Goal: Information Seeking & Learning: Check status

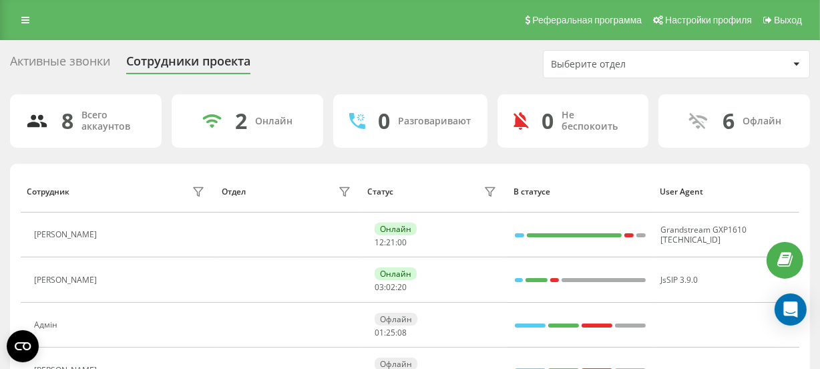
scroll to position [60, 0]
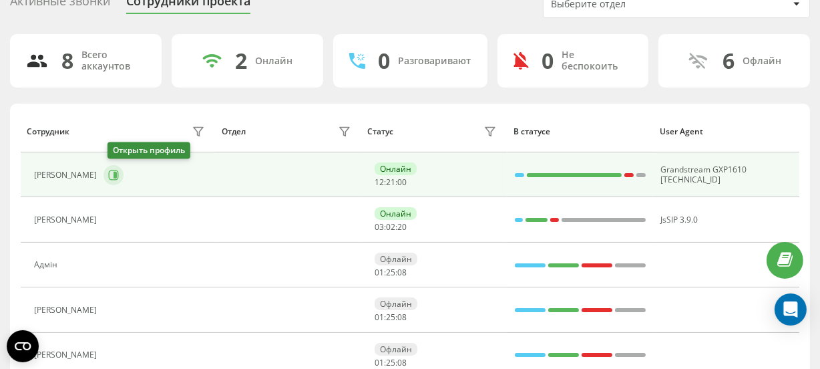
click at [124, 170] on button at bounding box center [114, 175] width 20 height 20
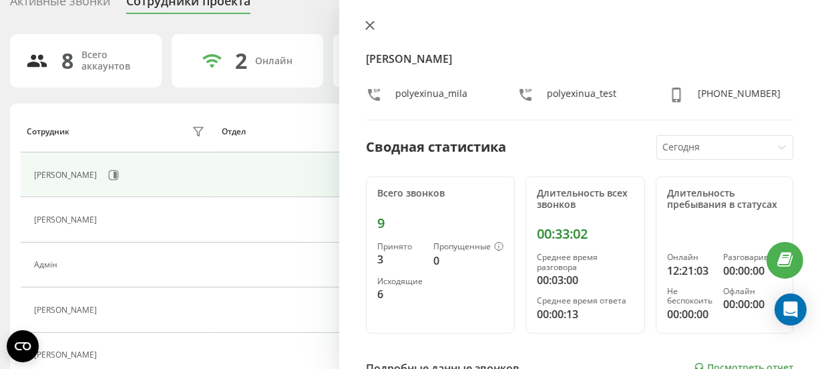
click at [367, 24] on icon at bounding box center [369, 25] width 9 height 9
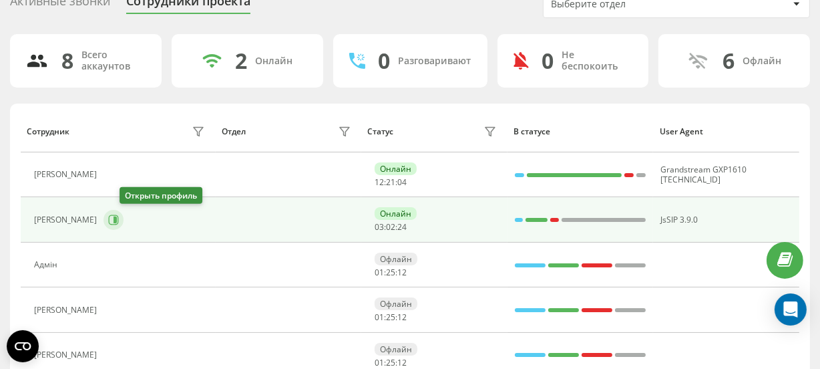
click at [119, 215] on icon at bounding box center [113, 219] width 11 height 11
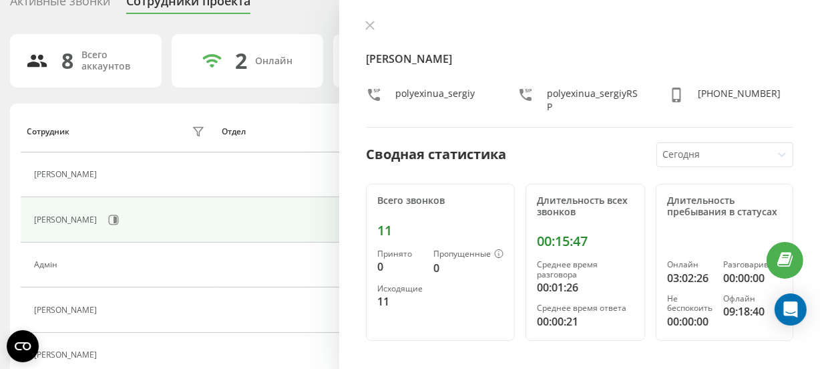
click at [372, 21] on icon at bounding box center [369, 25] width 9 height 9
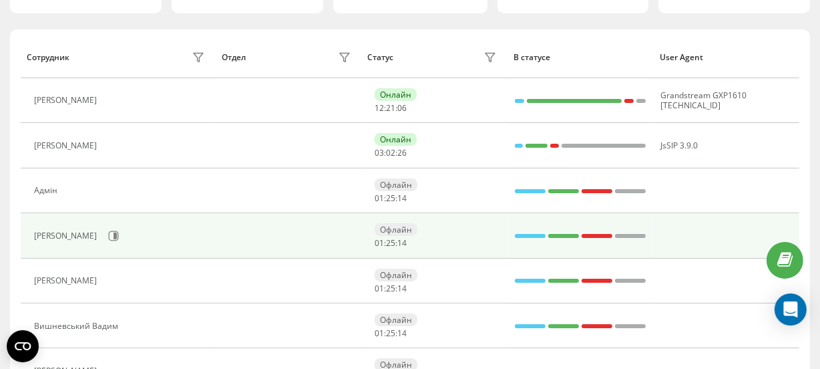
scroll to position [243, 0]
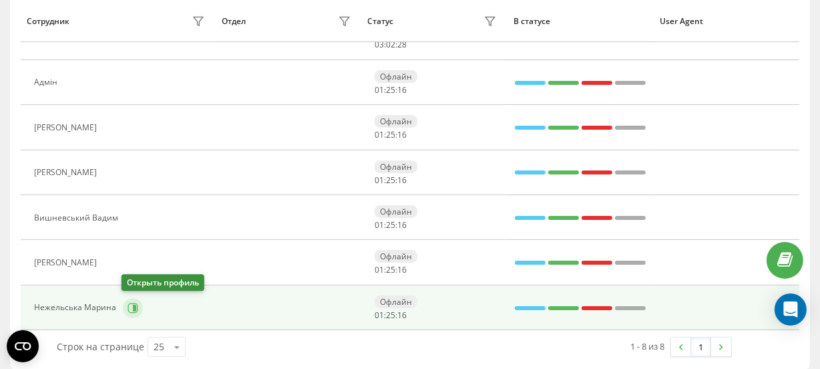
click at [124, 311] on button at bounding box center [133, 308] width 20 height 20
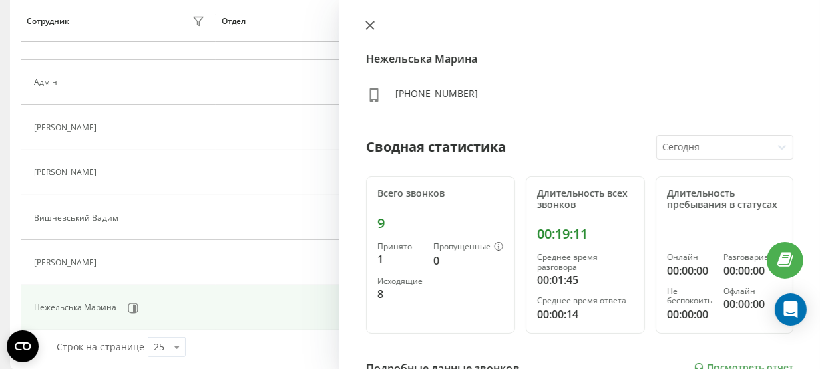
click at [375, 23] on button at bounding box center [369, 26] width 17 height 13
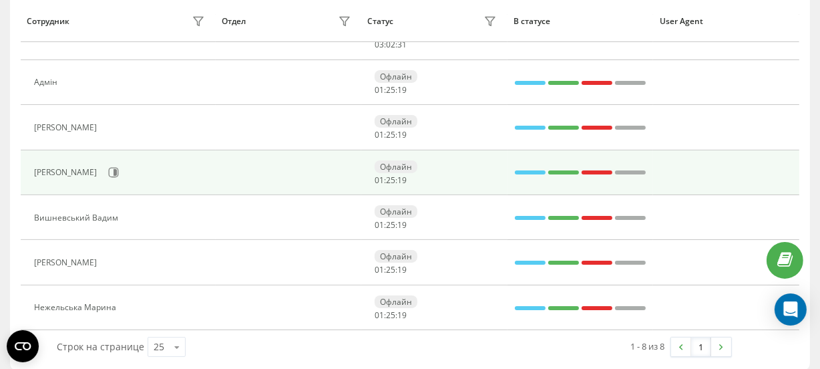
scroll to position [253, 0]
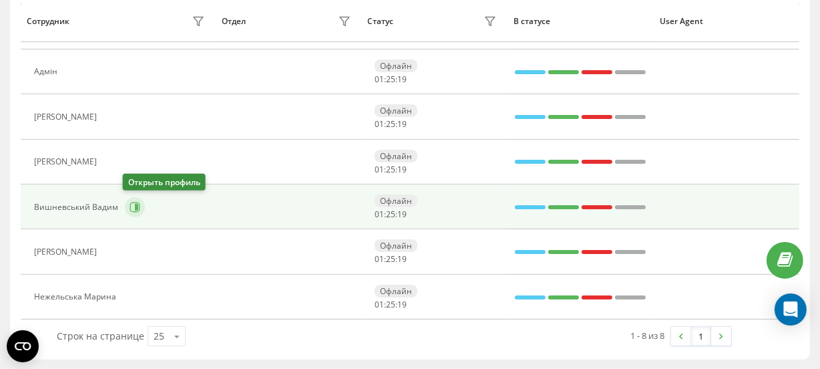
click at [132, 203] on icon at bounding box center [135, 207] width 11 height 11
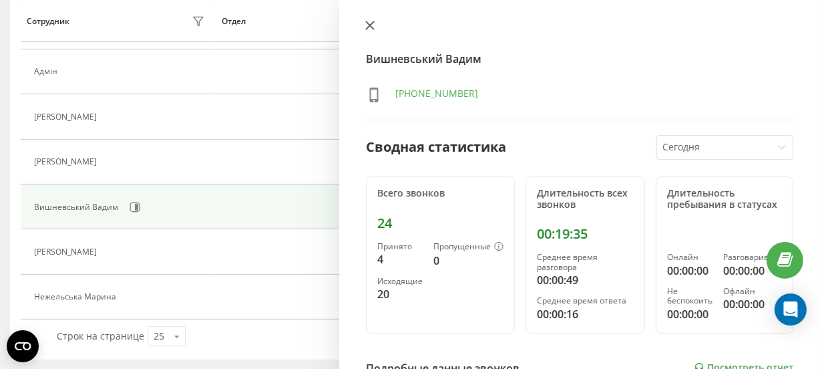
click at [364, 28] on button at bounding box center [369, 26] width 17 height 13
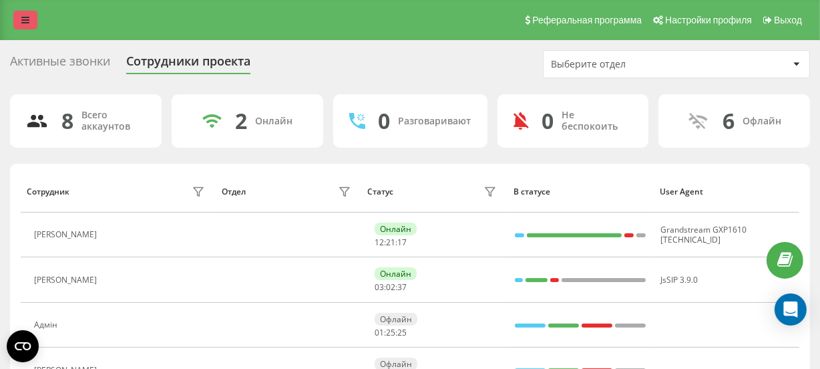
click at [22, 23] on icon at bounding box center [25, 19] width 8 height 9
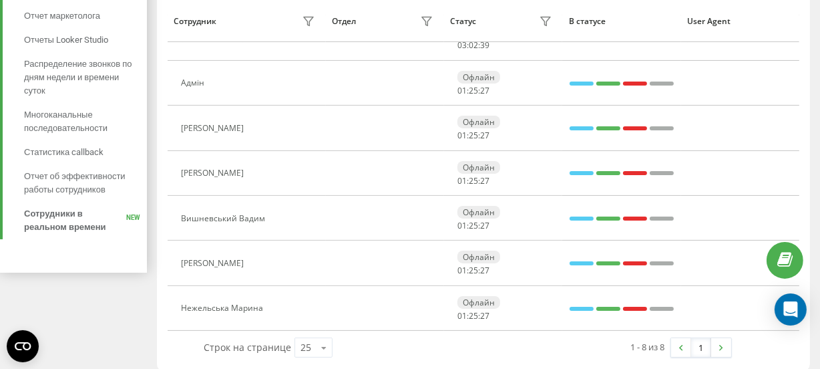
scroll to position [243, 0]
click at [66, 177] on span "Отчет об эффективности работы сотрудников" at bounding box center [82, 182] width 116 height 27
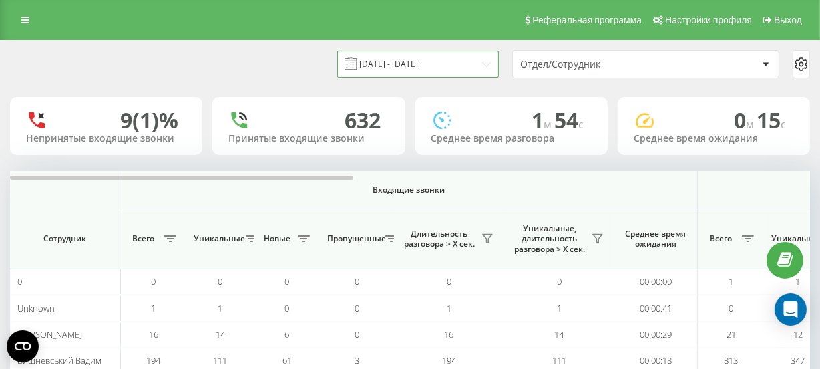
click at [428, 66] on input "23.08.2025 - 23.09.2025" at bounding box center [418, 64] width 162 height 26
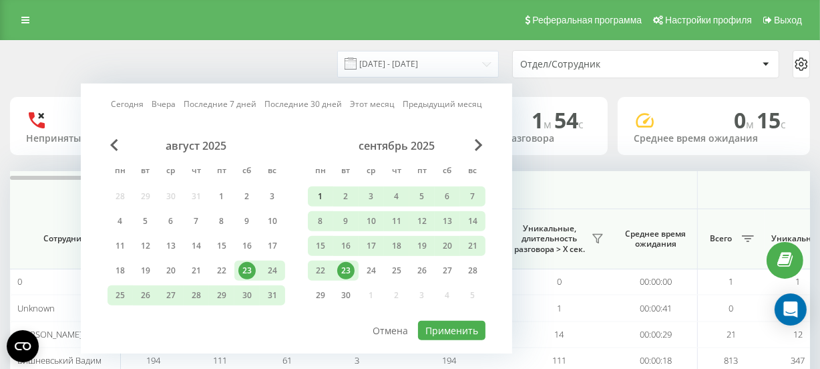
click at [320, 198] on div "1" at bounding box center [320, 196] width 17 height 17
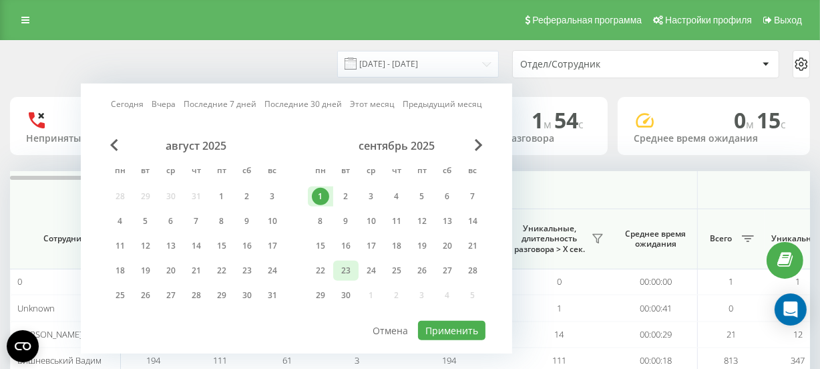
click at [347, 262] on div "23" at bounding box center [345, 270] width 17 height 17
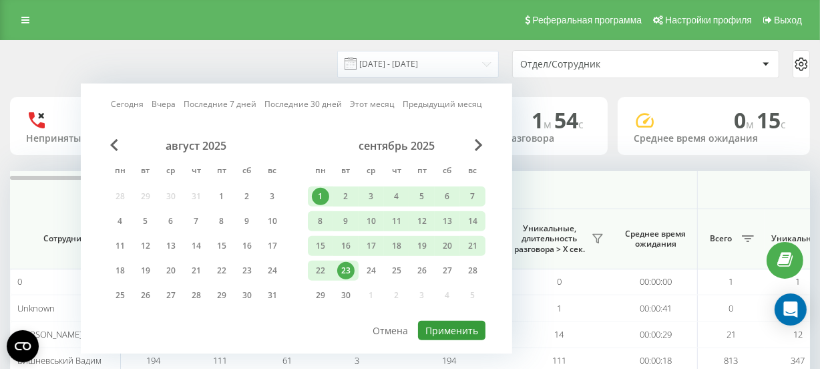
click at [452, 328] on button "Применить" at bounding box center [451, 330] width 67 height 19
type input "01.09.2025 - 23.09.2025"
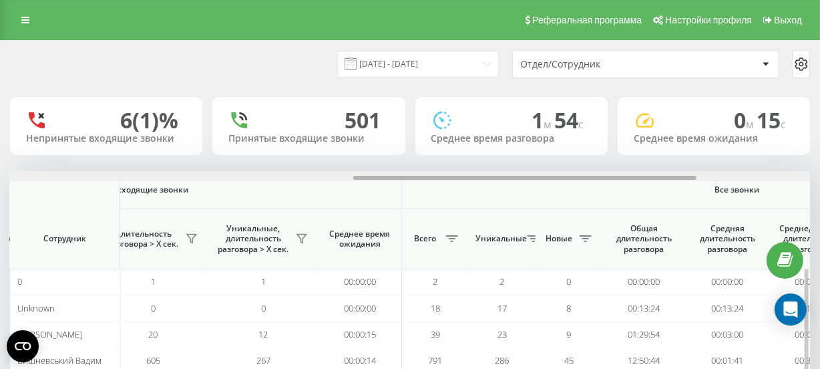
drag, startPoint x: 268, startPoint y: 174, endPoint x: 395, endPoint y: 175, distance: 126.9
click at [393, 175] on div at bounding box center [410, 176] width 800 height 10
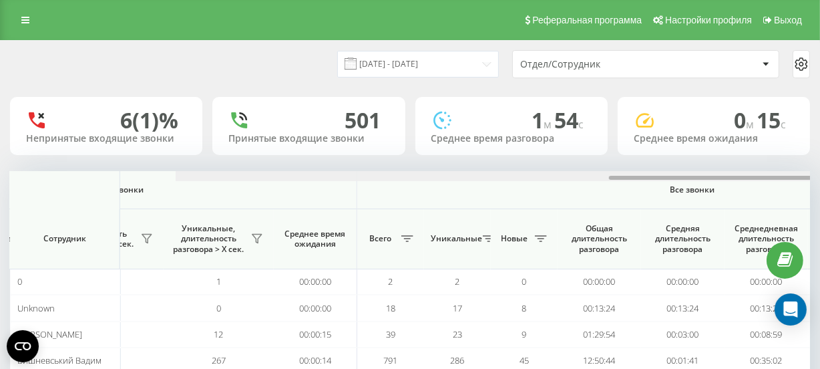
scroll to position [0, 1063]
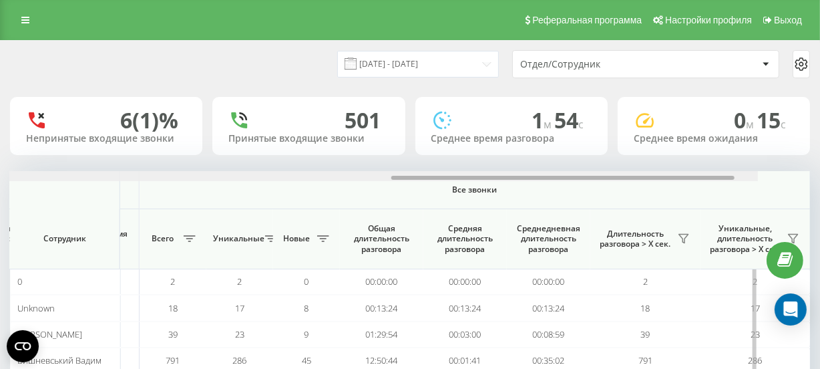
drag, startPoint x: 411, startPoint y: 175, endPoint x: 533, endPoint y: 173, distance: 122.3
click at [533, 173] on div at bounding box center [358, 176] width 800 height 10
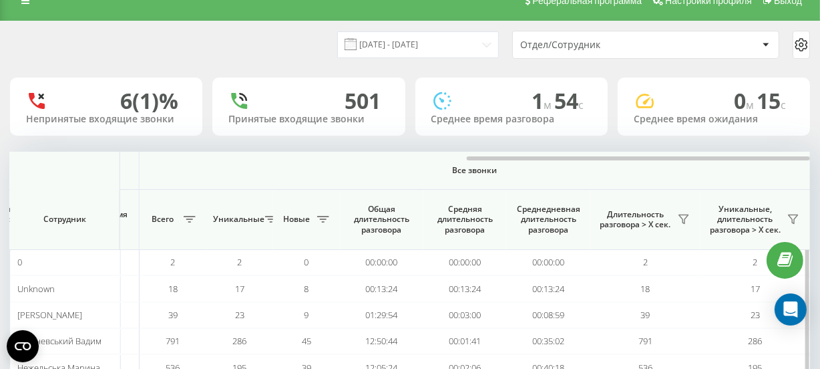
scroll to position [148, 0]
